Goal: Information Seeking & Learning: Learn about a topic

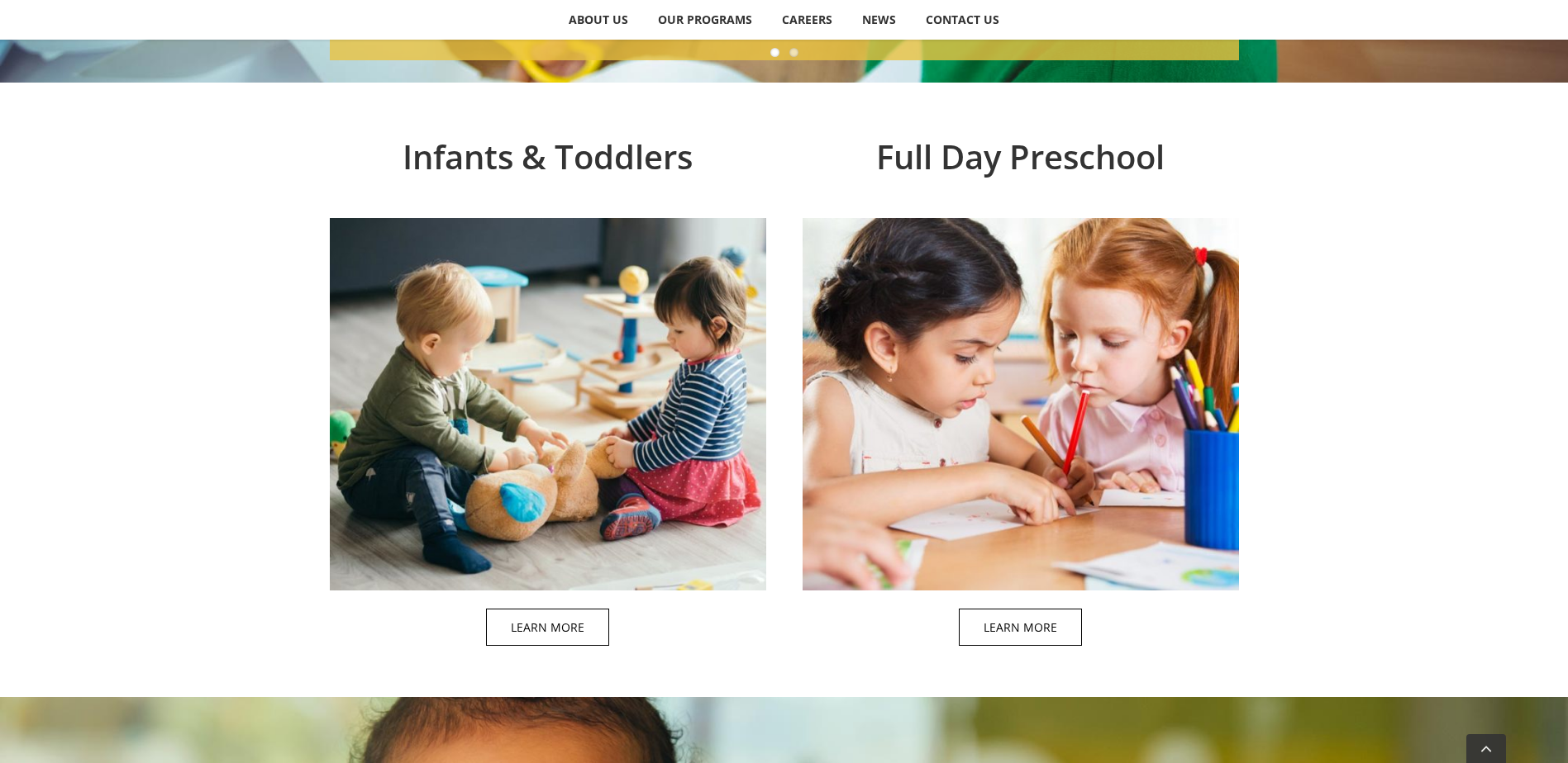
scroll to position [496, 0]
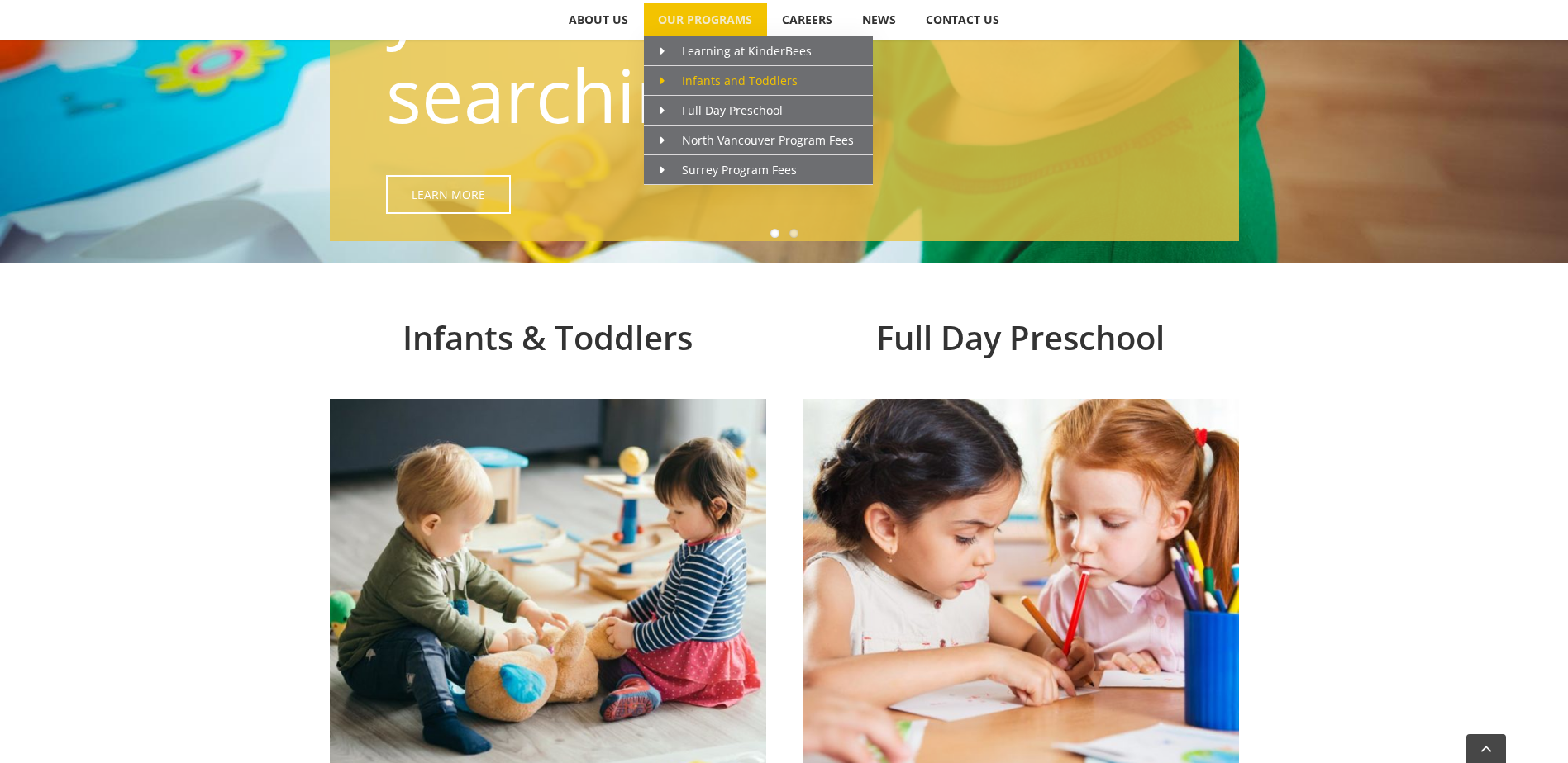
click at [664, 83] on icon "Main Menu" at bounding box center [663, 80] width 4 height 11
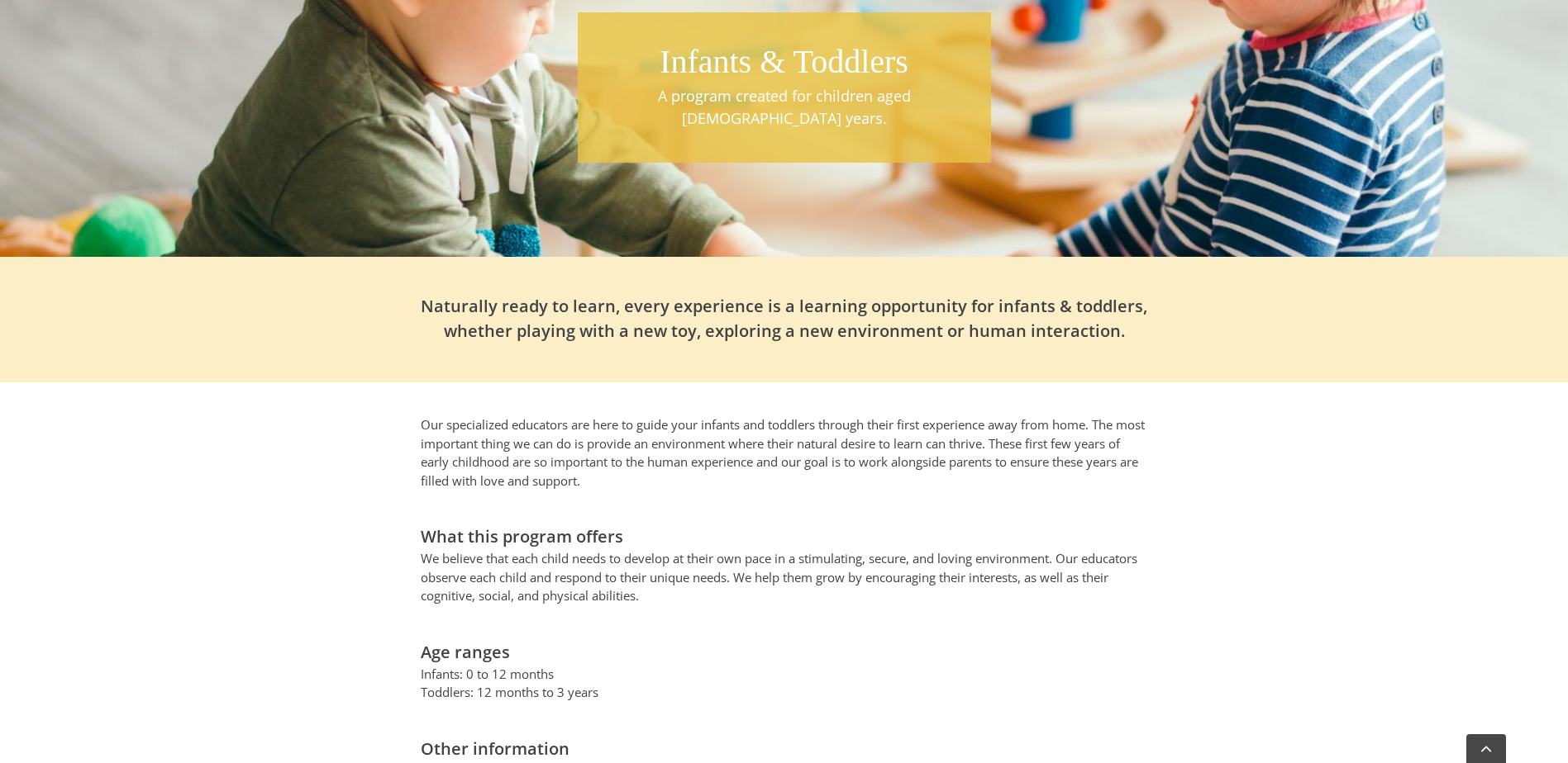
scroll to position [165, 0]
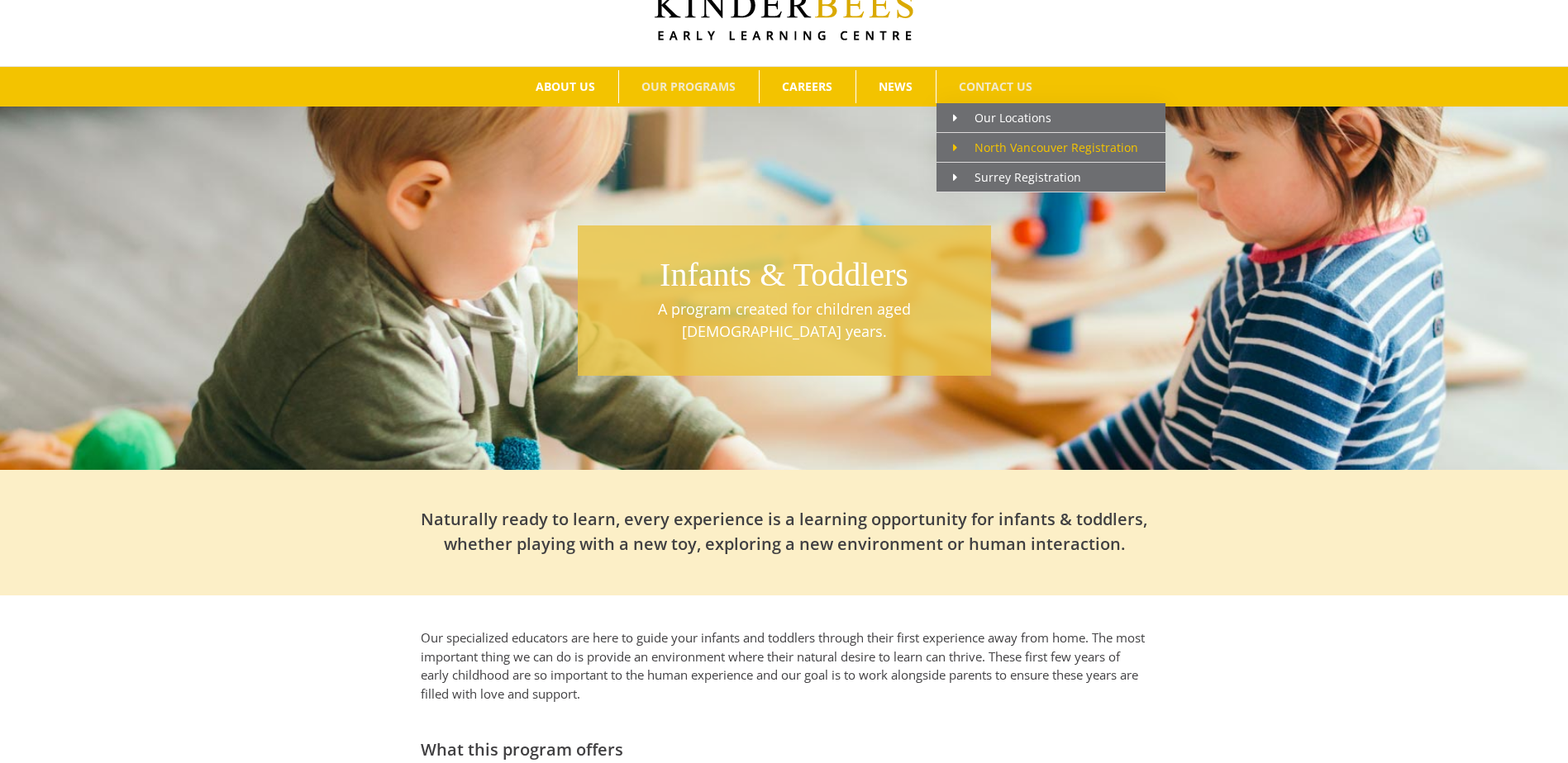
click at [960, 147] on span "Main Menu" at bounding box center [963, 148] width 21 height 18
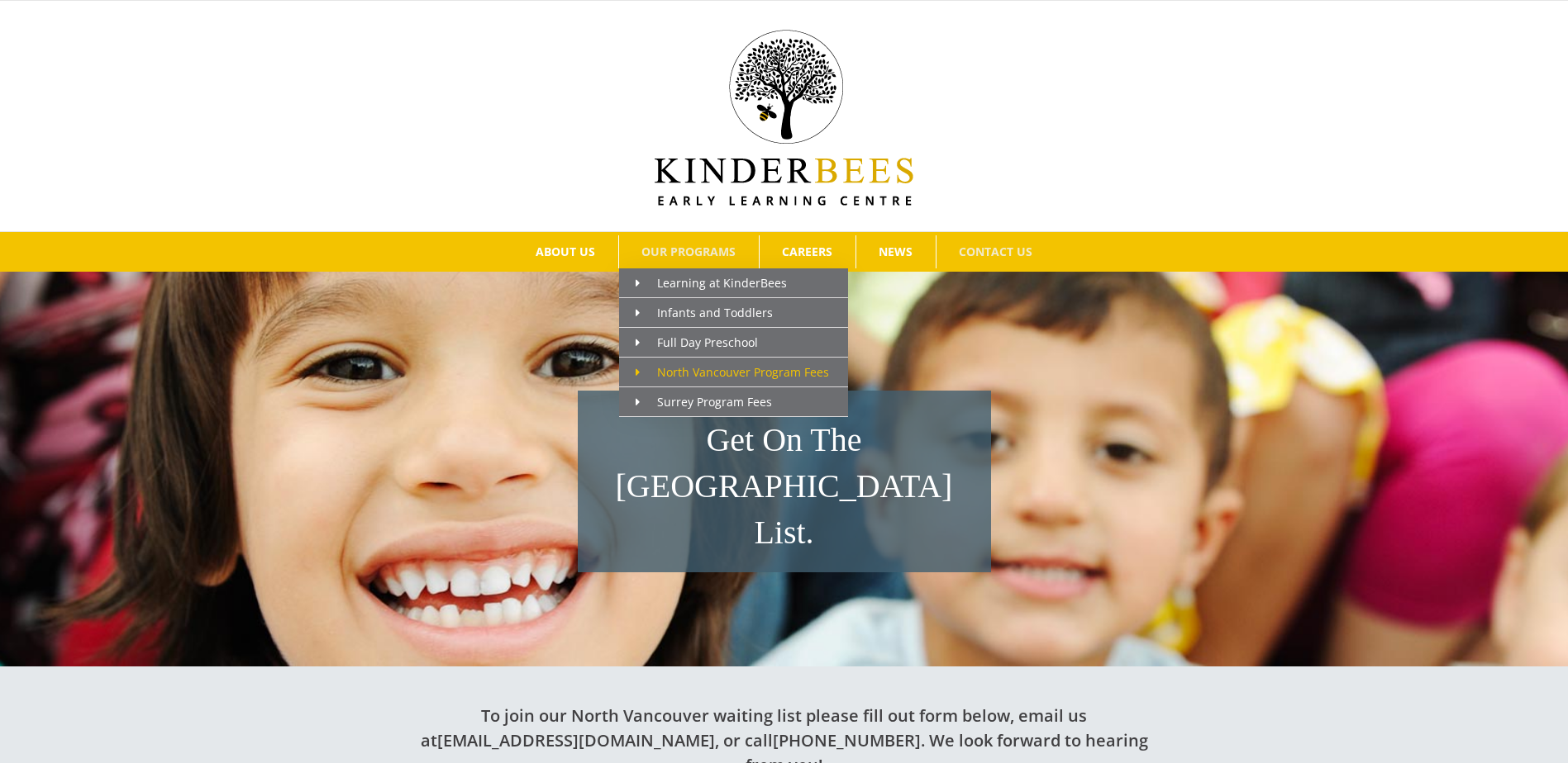
click at [715, 366] on span "North Vancouver Program Fees" at bounding box center [732, 372] width 193 height 16
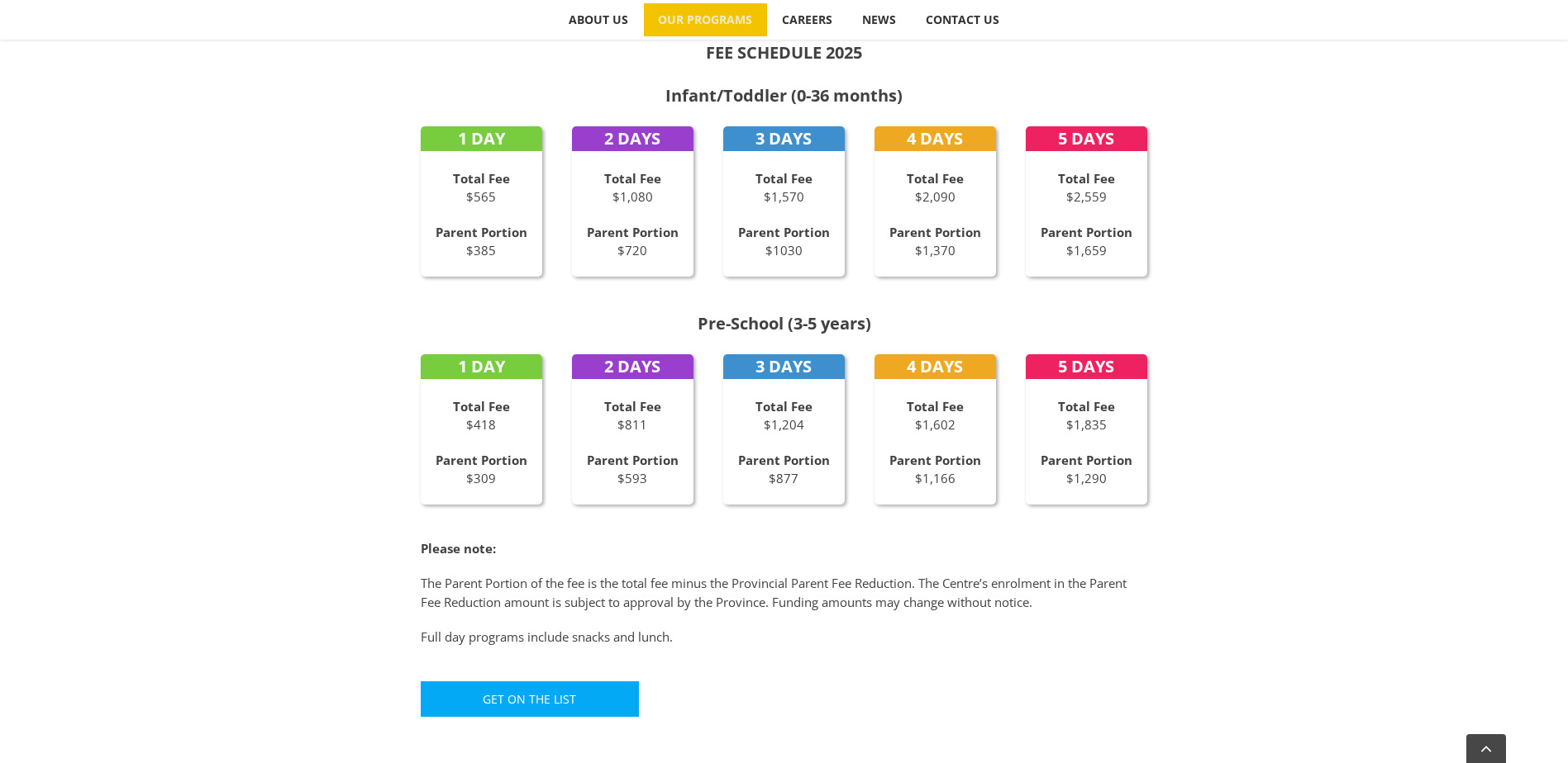
scroll to position [827, 0]
